Goal: Information Seeking & Learning: Learn about a topic

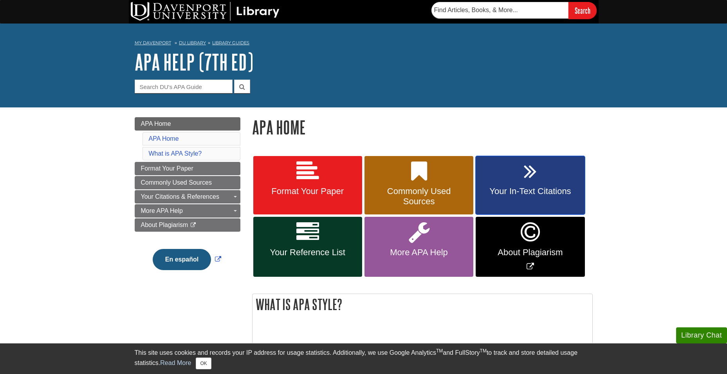
click at [541, 188] on span "Your In-Text Citations" at bounding box center [530, 191] width 97 height 10
click at [295, 248] on span "Your Reference List" at bounding box center [307, 252] width 97 height 10
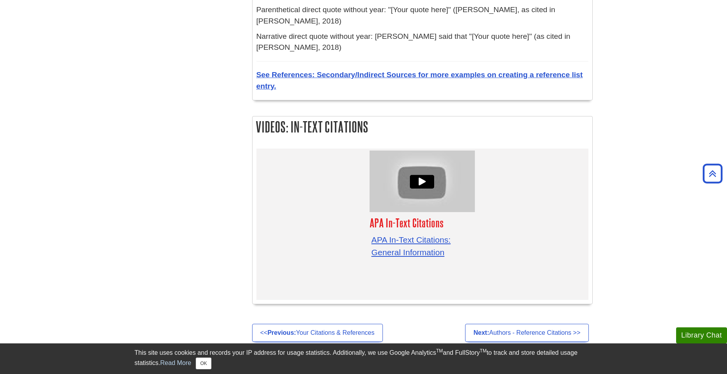
scroll to position [2506, 0]
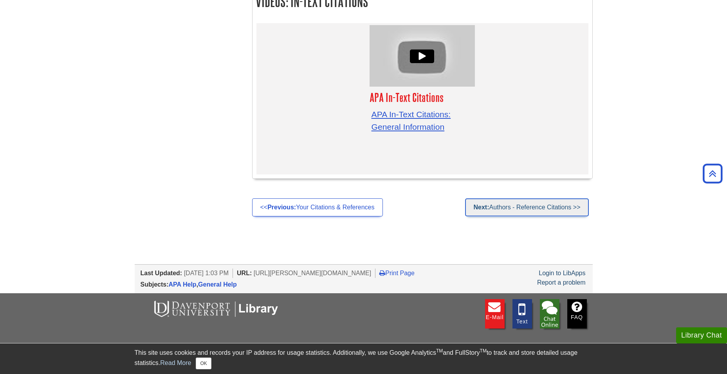
click at [534, 198] on link "Next: Authors - Reference Citations >>" at bounding box center [526, 207] width 123 height 18
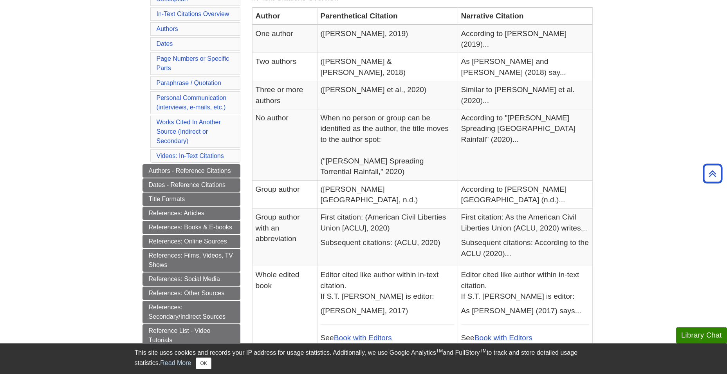
scroll to position [0, 0]
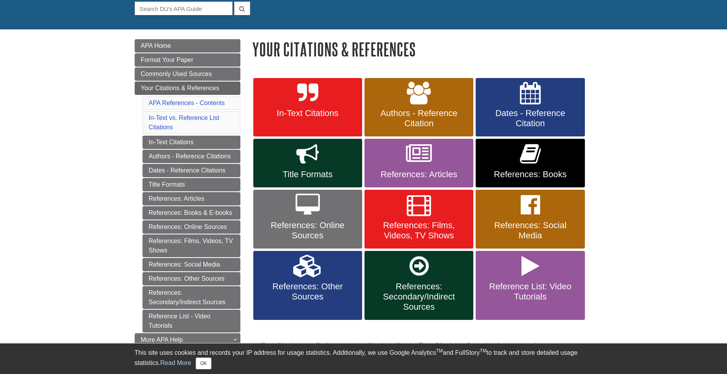
scroll to position [78, 0]
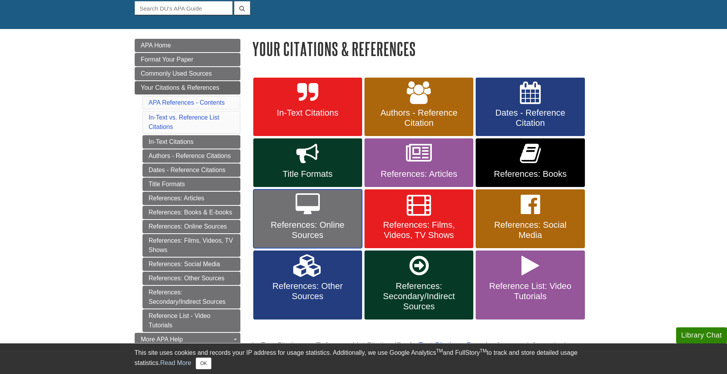
click at [354, 211] on link "References: Online Sources" at bounding box center [307, 218] width 109 height 59
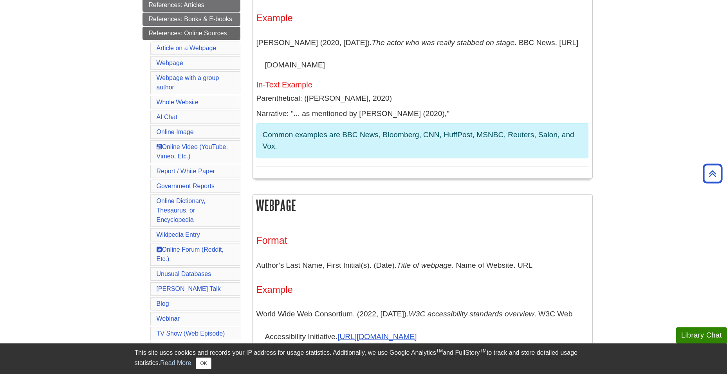
scroll to position [157, 0]
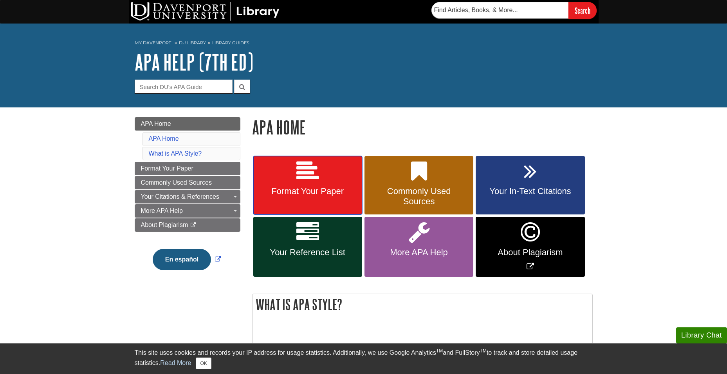
click at [310, 183] on link "Format Your Paper" at bounding box center [307, 185] width 109 height 59
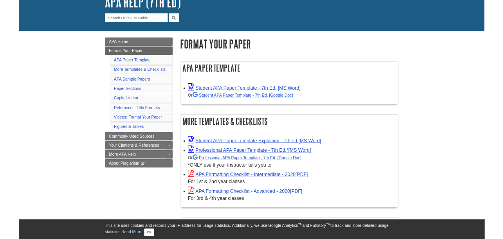
scroll to position [78, 0]
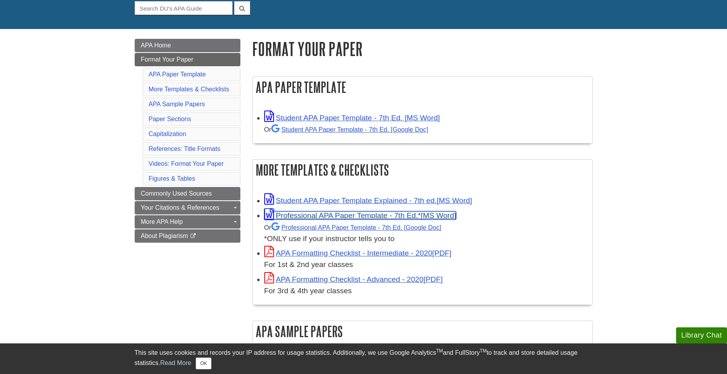
click at [294, 213] on link "Professional APA Paper Template - 7th Ed.*" at bounding box center [360, 215] width 192 height 8
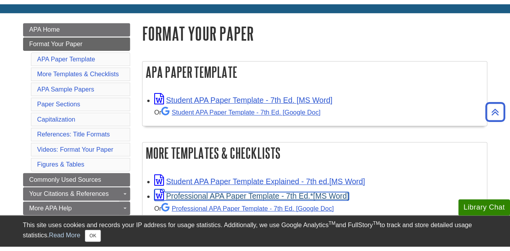
scroll to position [0, 0]
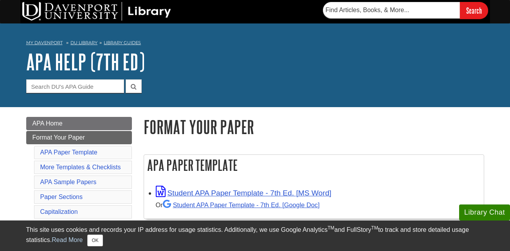
drag, startPoint x: 439, startPoint y: 134, endPoint x: 492, endPoint y: 39, distance: 109.0
click at [439, 132] on h1 "Format Your Paper" at bounding box center [314, 127] width 341 height 20
